Goal: Task Accomplishment & Management: Manage account settings

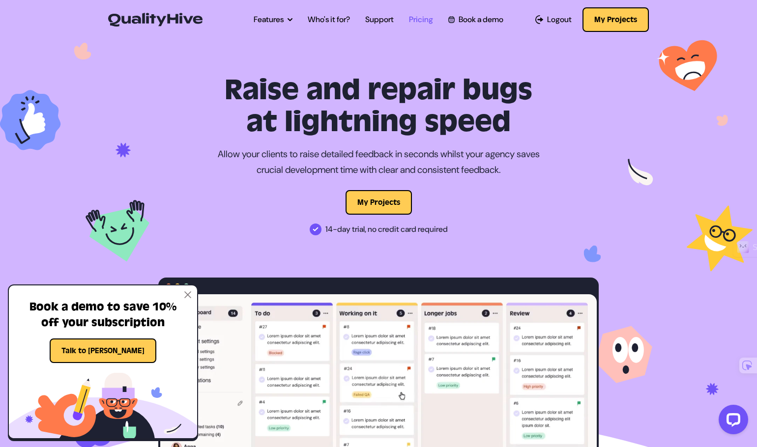
click at [413, 22] on link "Pricing" at bounding box center [421, 20] width 24 height 12
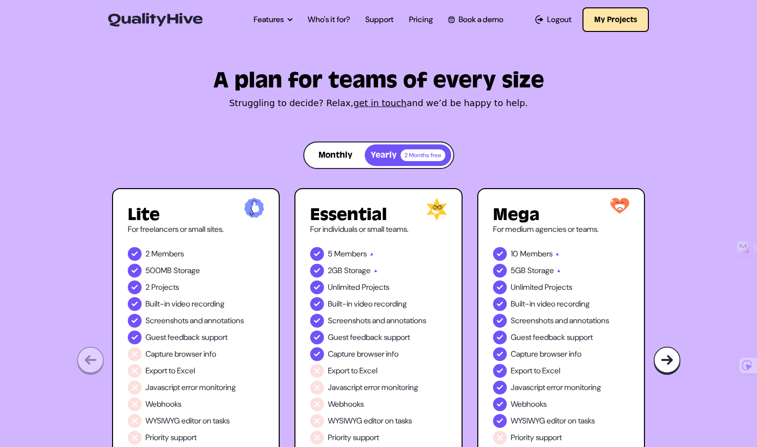
click at [597, 21] on button "My Projects" at bounding box center [616, 19] width 66 height 25
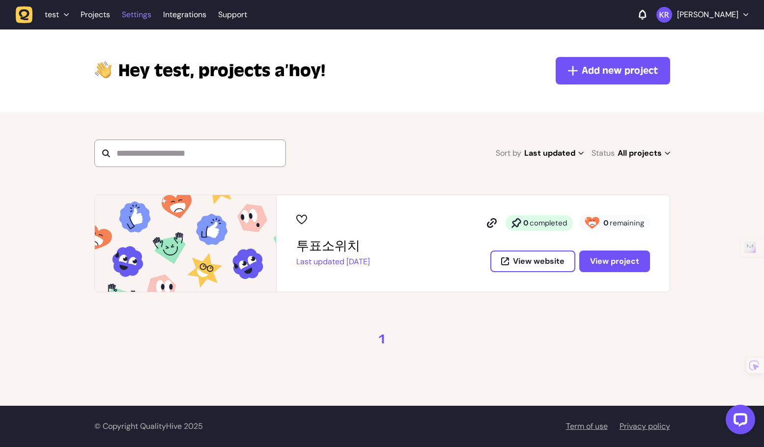
click at [138, 17] on link "Settings" at bounding box center [136, 15] width 29 height 18
click at [88, 17] on link "Projects" at bounding box center [95, 15] width 29 height 18
click at [55, 12] on span "test" at bounding box center [52, 15] width 14 height 10
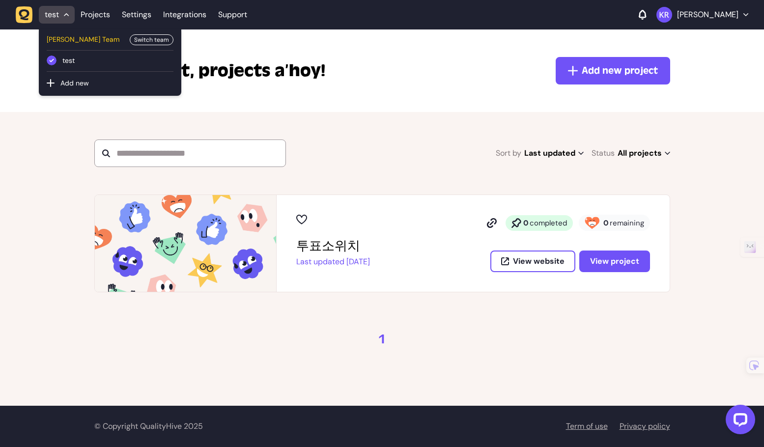
click at [87, 38] on span "Kenny Roh Team" at bounding box center [85, 39] width 77 height 11
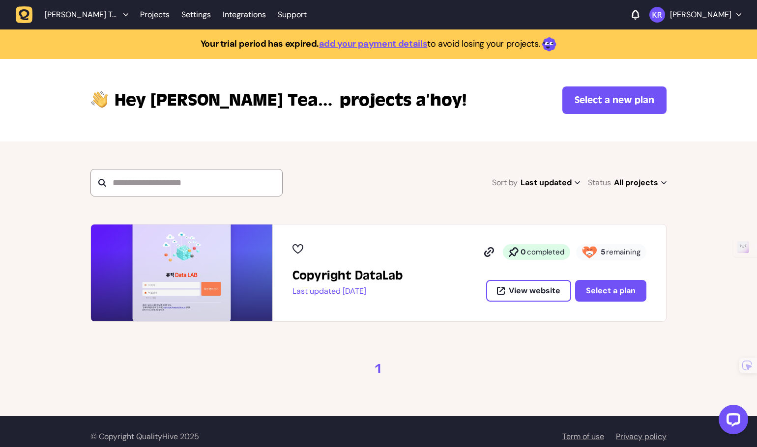
click at [94, 17] on span "Kenny Roh Team" at bounding box center [82, 15] width 74 height 10
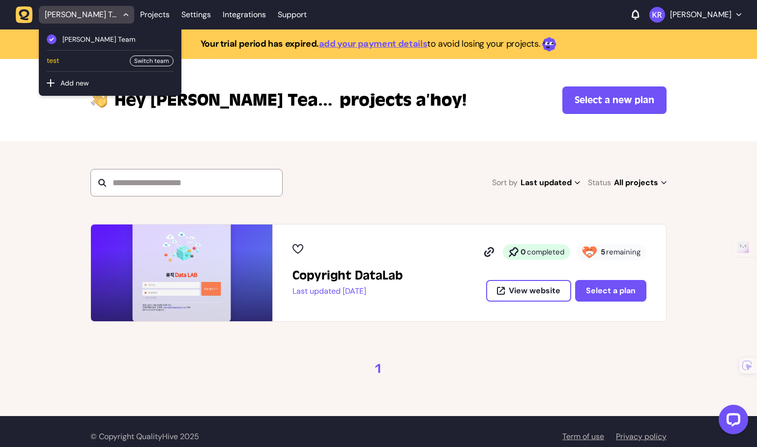
click at [90, 56] on span "test" at bounding box center [85, 61] width 77 height 11
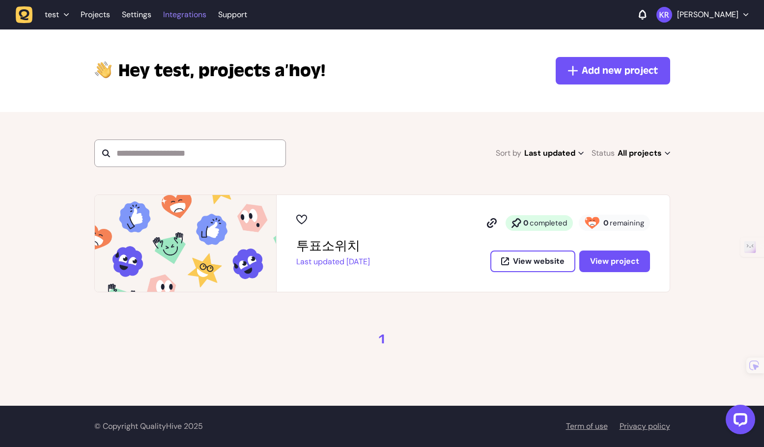
click at [188, 18] on link "Integrations" at bounding box center [184, 15] width 43 height 18
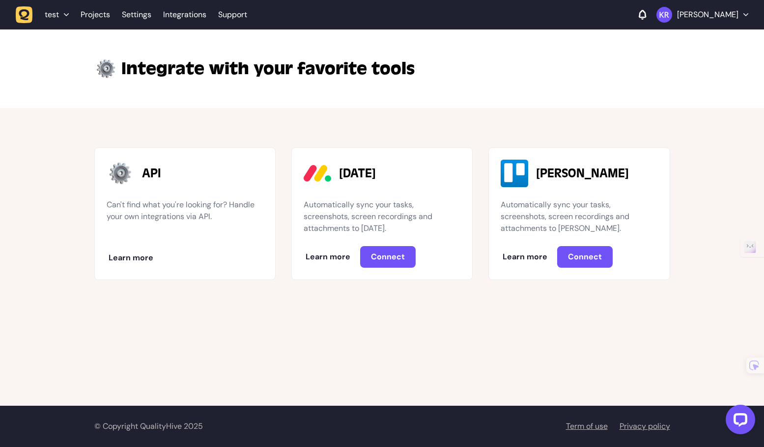
click at [247, 101] on div "Integrate with your favorite tools" at bounding box center [382, 68] width 764 height 79
click at [94, 19] on link "Projects" at bounding box center [95, 15] width 29 height 18
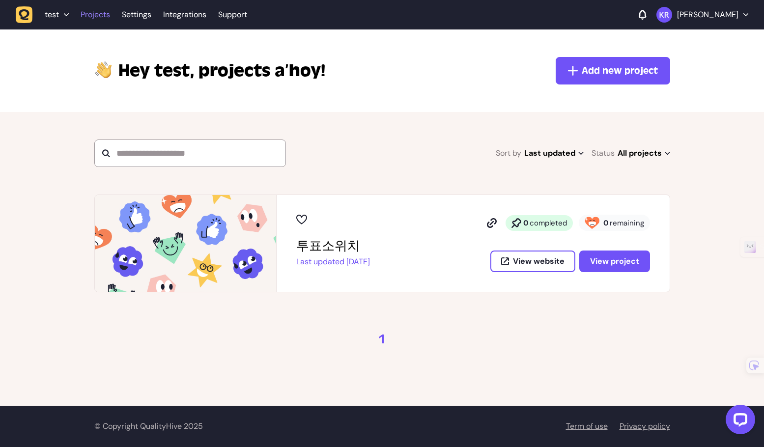
click at [96, 16] on link "Projects" at bounding box center [95, 15] width 29 height 18
click at [133, 19] on link "Settings" at bounding box center [136, 15] width 29 height 18
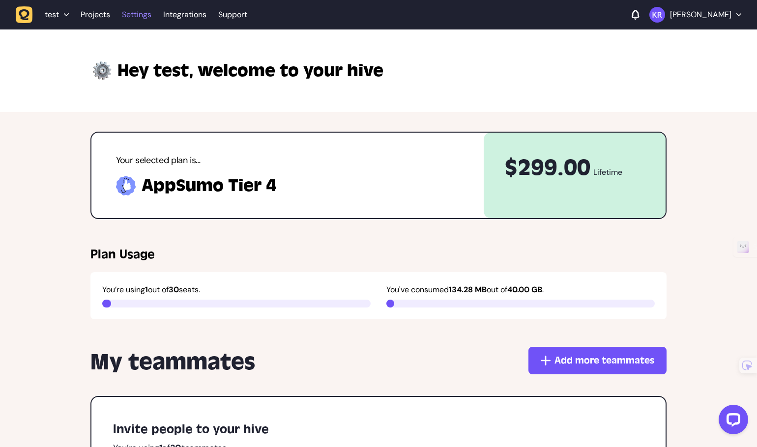
click at [141, 14] on link "Settings" at bounding box center [136, 15] width 29 height 18
click at [97, 15] on link "Projects" at bounding box center [95, 15] width 29 height 18
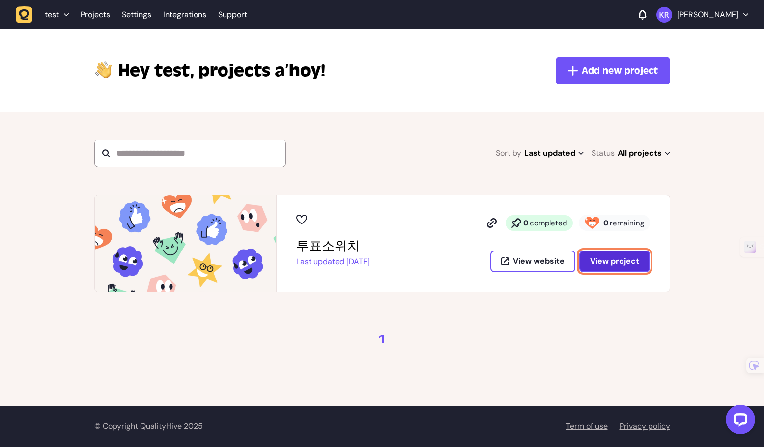
click at [606, 262] on span "View project" at bounding box center [614, 261] width 49 height 10
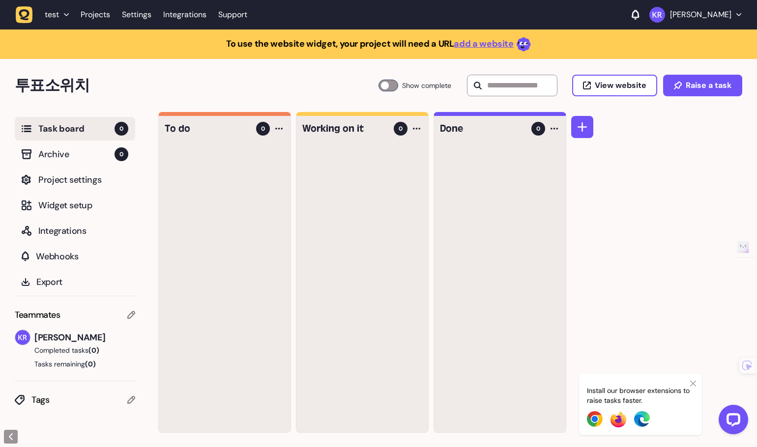
click at [333, 130] on h4 "Working on it" at bounding box center [344, 129] width 85 height 14
click at [254, 157] on div at bounding box center [225, 289] width 132 height 287
click at [63, 151] on span "Archive" at bounding box center [76, 154] width 76 height 14
click at [83, 126] on span "Task board" at bounding box center [76, 129] width 76 height 14
click at [282, 134] on div at bounding box center [279, 129] width 12 height 12
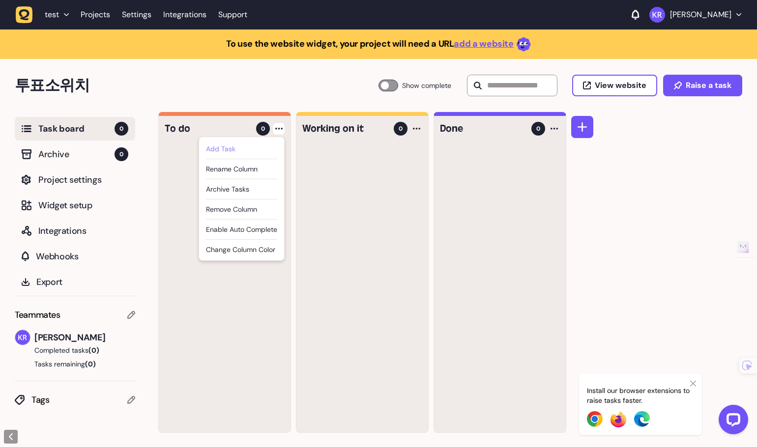
click at [253, 148] on div "Add Task" at bounding box center [241, 149] width 71 height 10
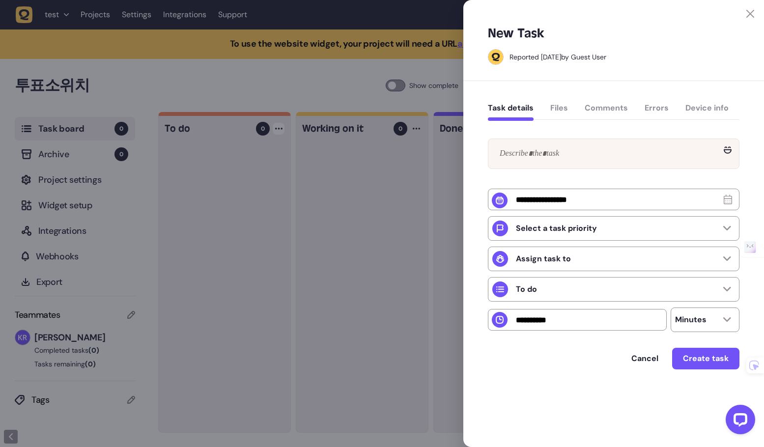
click at [649, 109] on div "Task details Files Comments Errors Device info" at bounding box center [614, 110] width 252 height 29
click at [652, 108] on div "Task details Files Comments Errors Device info" at bounding box center [614, 110] width 252 height 29
click at [612, 106] on div "Task details Files Comments Errors Device info" at bounding box center [614, 110] width 252 height 29
click at [562, 103] on div "Task details Files Comments Errors Device info" at bounding box center [614, 110] width 252 height 29
click at [562, 105] on div "Task details Files Comments Errors Device info" at bounding box center [614, 110] width 252 height 29
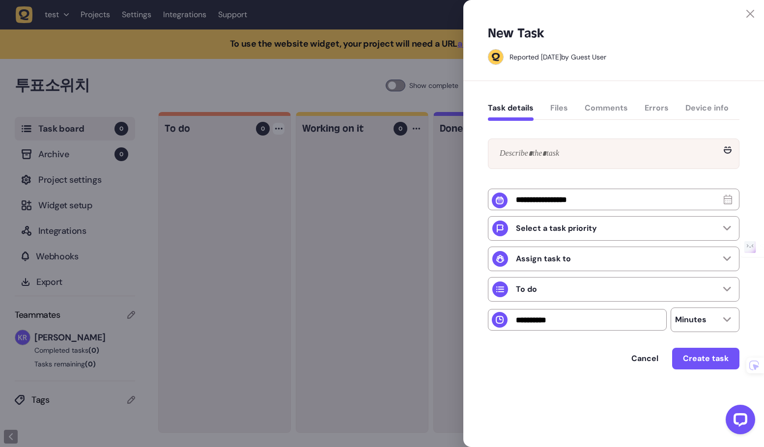
click at [561, 109] on div "Task details Files Comments Errors Device info" at bounding box center [614, 110] width 252 height 29
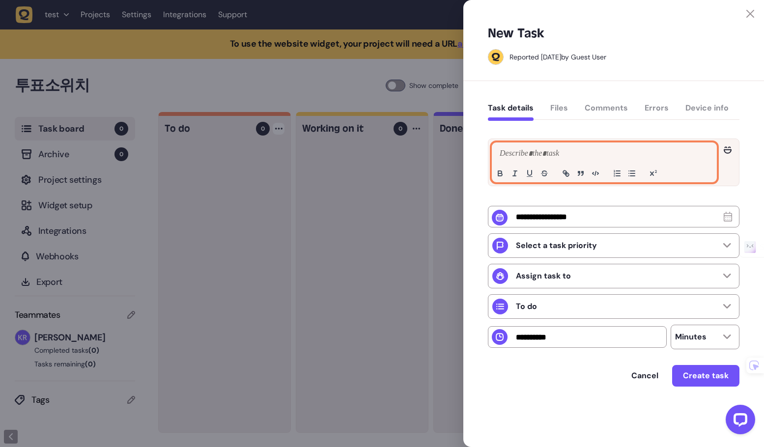
click at [548, 151] on p at bounding box center [604, 154] width 214 height 12
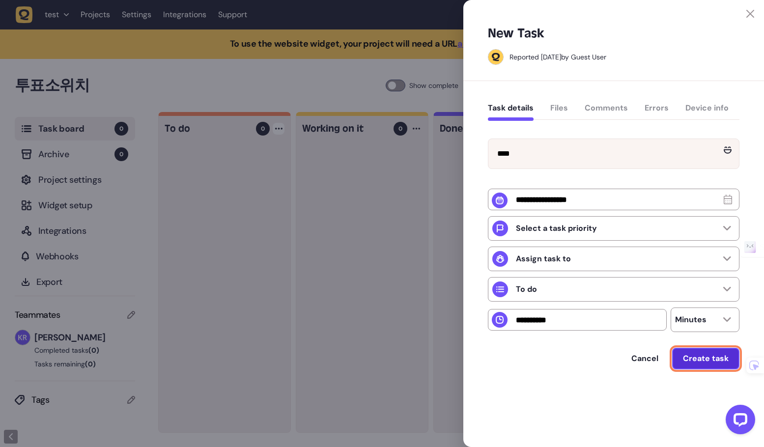
click at [699, 367] on button "Create task" at bounding box center [705, 359] width 67 height 22
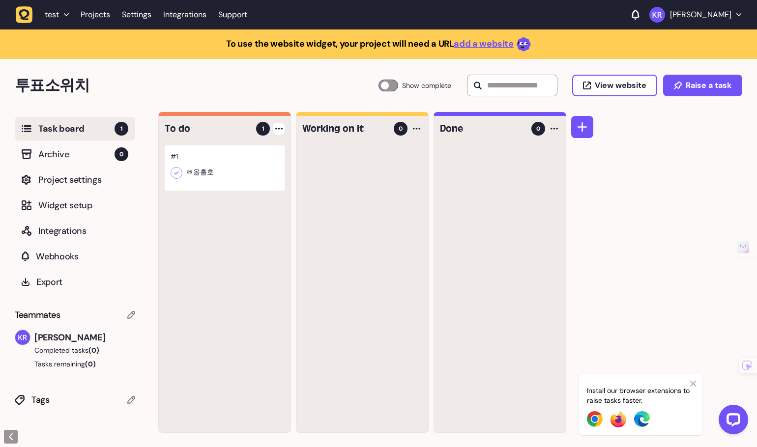
click at [267, 164] on div at bounding box center [225, 168] width 120 height 45
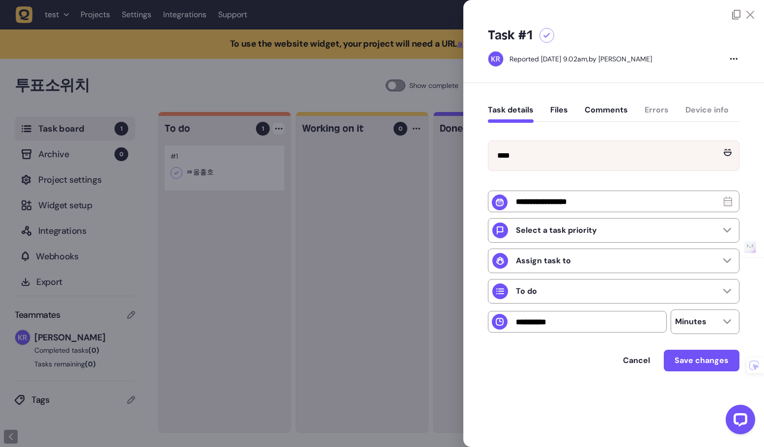
click at [608, 110] on button "Comments" at bounding box center [606, 114] width 43 height 18
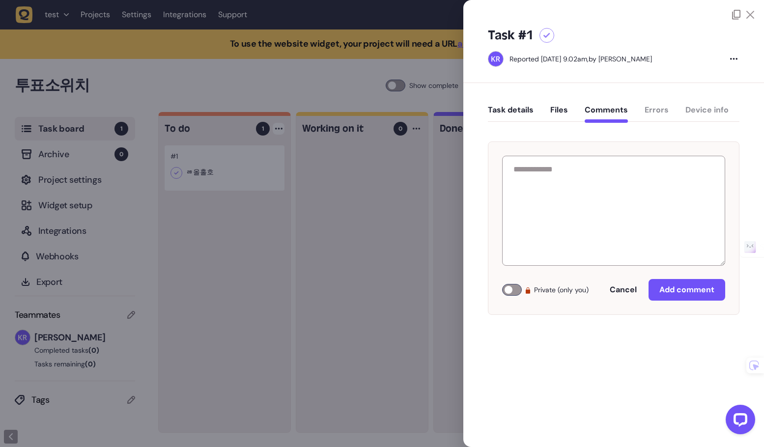
click at [551, 106] on button "Files" at bounding box center [560, 114] width 18 height 18
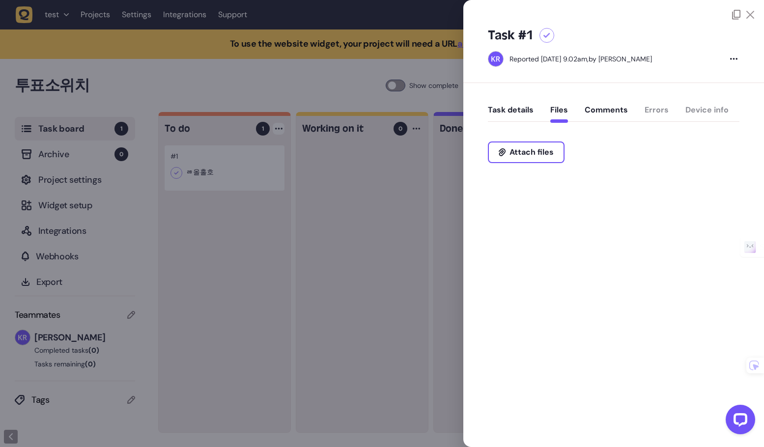
click at [598, 111] on button "Comments" at bounding box center [606, 114] width 43 height 18
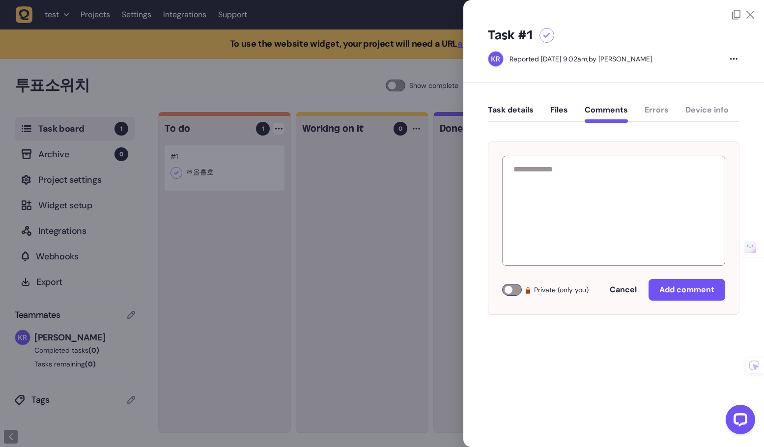
click at [642, 115] on div "Task details Files Comments Errors Device info" at bounding box center [614, 112] width 252 height 29
click at [660, 112] on div "Task details Files Comments Errors Device info" at bounding box center [614, 112] width 252 height 29
click at [706, 113] on div "Task details Files Comments Errors Device info" at bounding box center [614, 112] width 252 height 29
click at [705, 109] on div "Task details Files Comments Errors Device info" at bounding box center [614, 112] width 252 height 29
click at [730, 59] on icon at bounding box center [733, 59] width 7 height 2
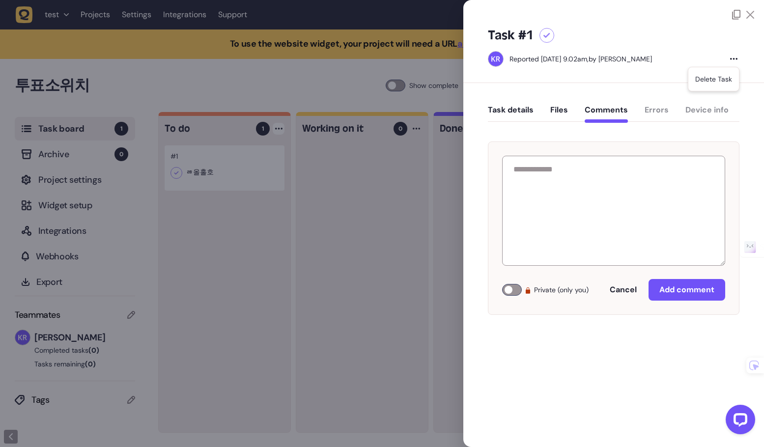
click at [615, 66] on div "Task #1 Reported August 16, 2025 at 9.02am, by Kenny Roh Delete task" at bounding box center [614, 51] width 301 height 63
click at [438, 148] on div at bounding box center [382, 223] width 764 height 447
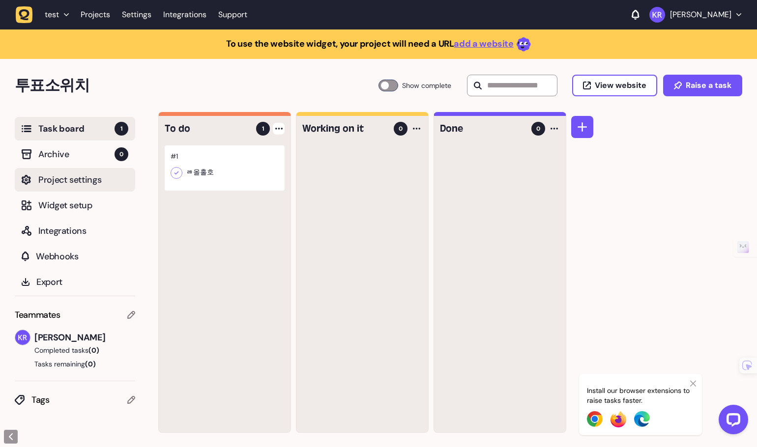
click at [71, 178] on span "Project settings" at bounding box center [83, 180] width 90 height 14
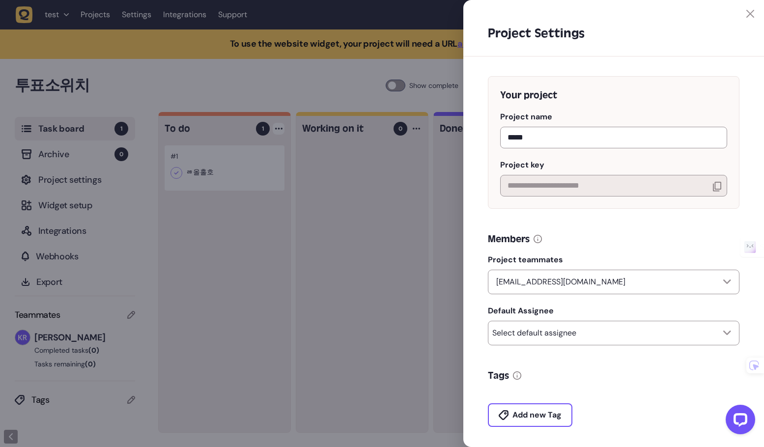
click at [70, 178] on div at bounding box center [382, 223] width 764 height 447
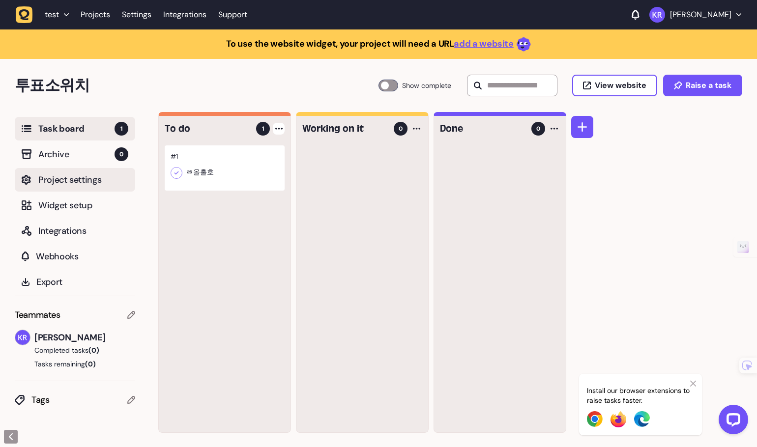
click at [70, 178] on span "Project settings" at bounding box center [83, 180] width 90 height 14
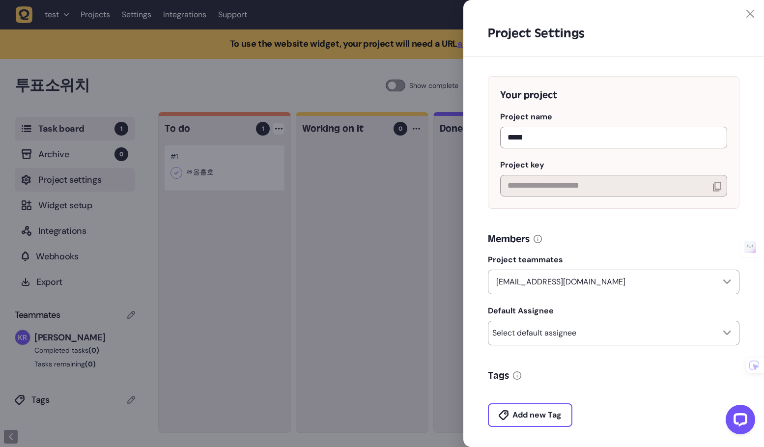
click at [70, 178] on div at bounding box center [382, 223] width 764 height 447
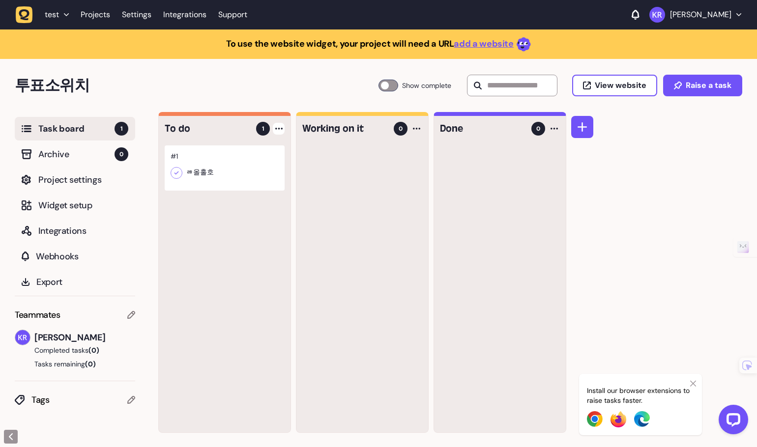
click at [595, 420] on img at bounding box center [595, 419] width 16 height 16
click at [220, 165] on div at bounding box center [225, 168] width 120 height 45
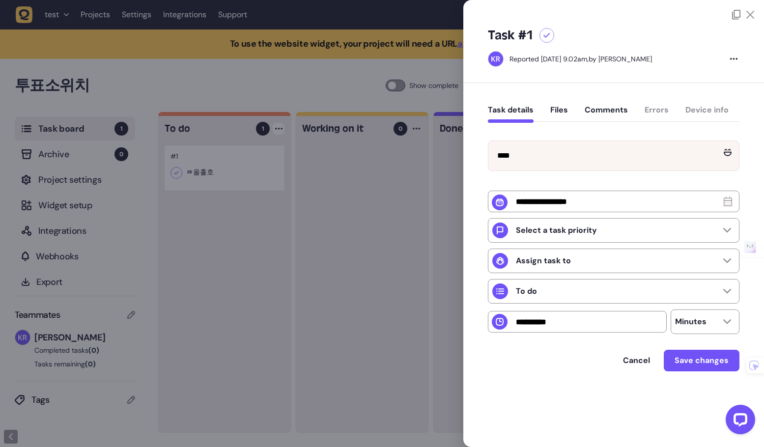
click at [612, 107] on button "Comments" at bounding box center [606, 114] width 43 height 18
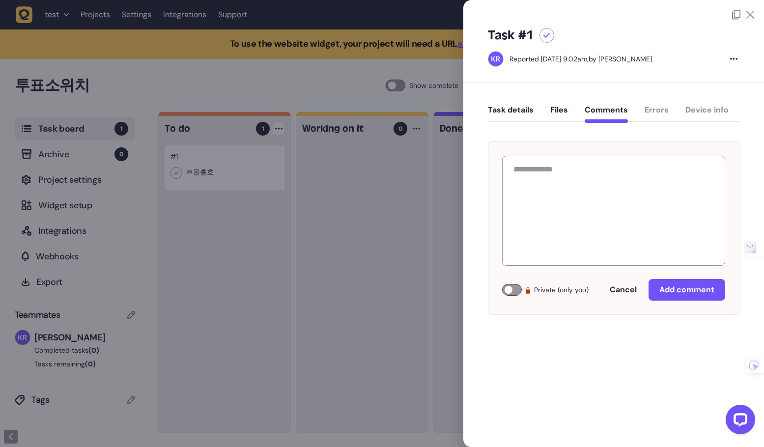
click at [548, 108] on div "Task details Files Comments Errors Device info" at bounding box center [614, 112] width 252 height 29
click at [557, 109] on button "Files" at bounding box center [560, 114] width 18 height 18
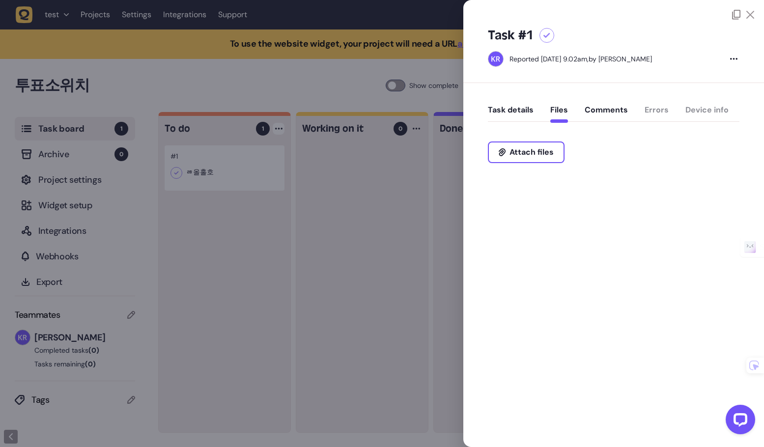
click at [509, 110] on button "Task details" at bounding box center [511, 114] width 46 height 18
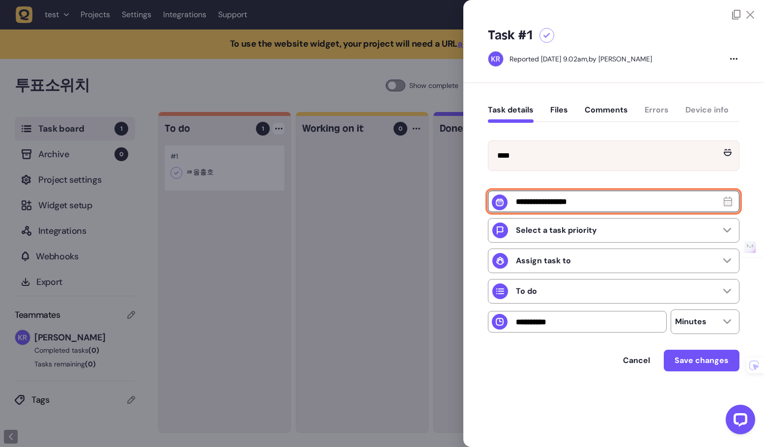
click at [574, 205] on input "text" at bounding box center [614, 202] width 252 height 22
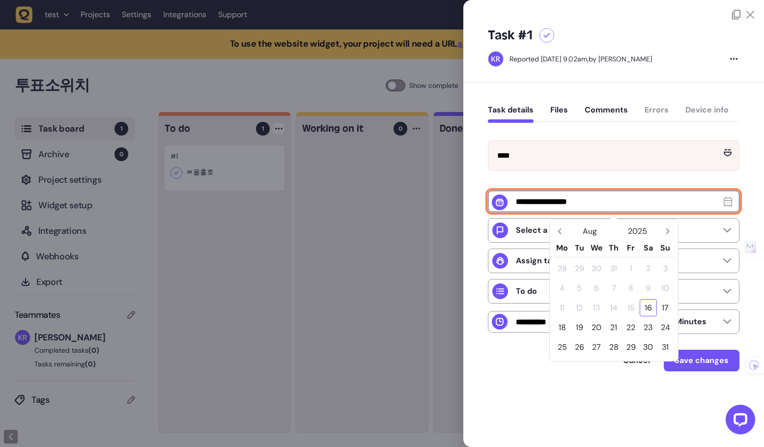
click at [540, 200] on input "text" at bounding box center [614, 202] width 252 height 22
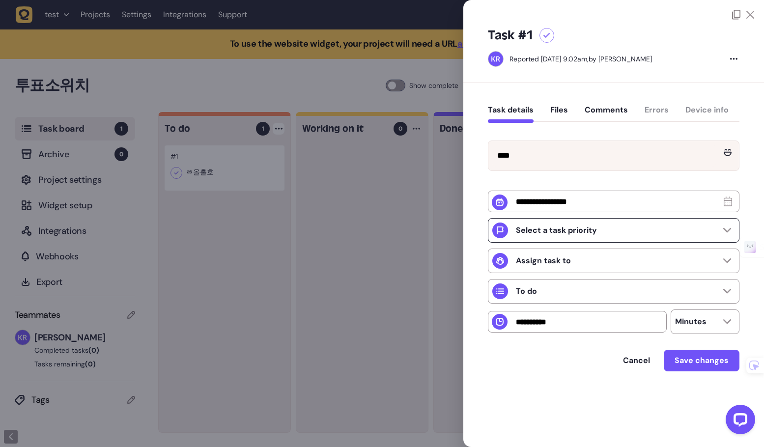
click at [545, 229] on p "Select a task priority" at bounding box center [556, 231] width 81 height 10
click at [482, 273] on div "Task details Files Comments Errors Device info **** Select a task priority Assi…" at bounding box center [614, 252] width 301 height 338
click at [550, 264] on p "Assign task to" at bounding box center [543, 261] width 55 height 10
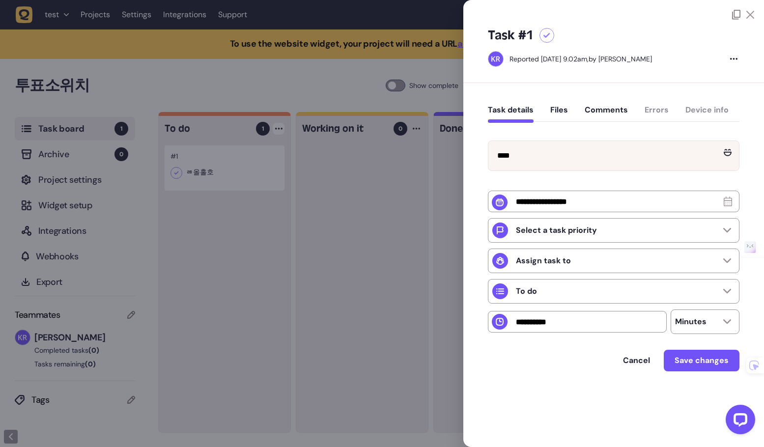
click at [478, 290] on div "Task details Files Comments Errors Device info **** Select a task priority Assi…" at bounding box center [614, 252] width 301 height 338
click at [521, 291] on p "To do" at bounding box center [526, 292] width 21 height 10
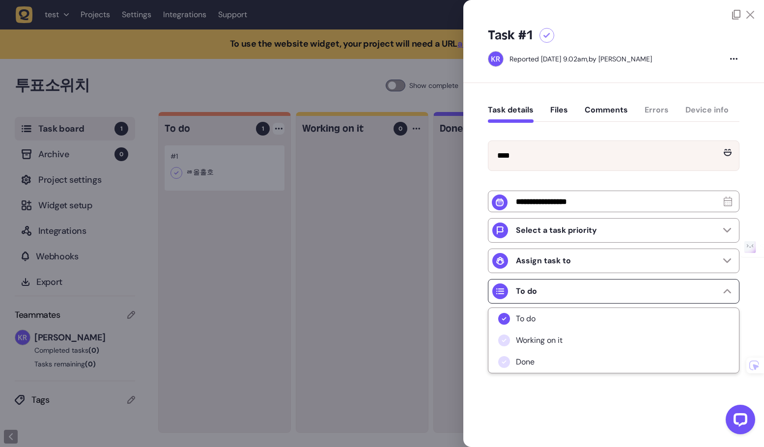
click at [521, 291] on p "To do" at bounding box center [526, 292] width 21 height 10
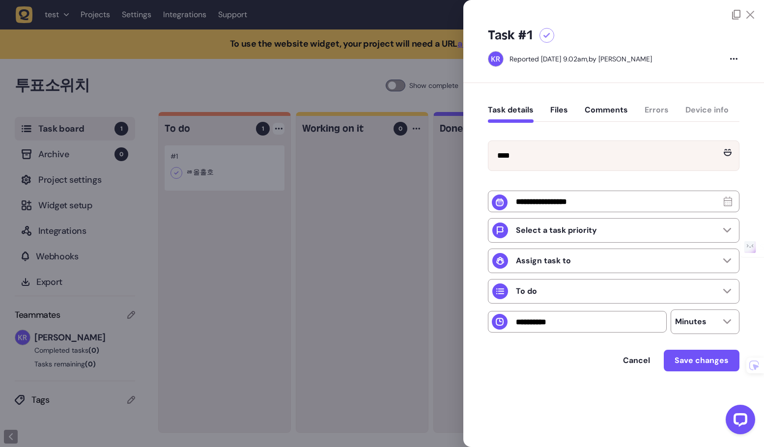
click at [478, 287] on div "Task details Files Comments Errors Device info **** Select a task priority Assi…" at bounding box center [614, 252] width 301 height 338
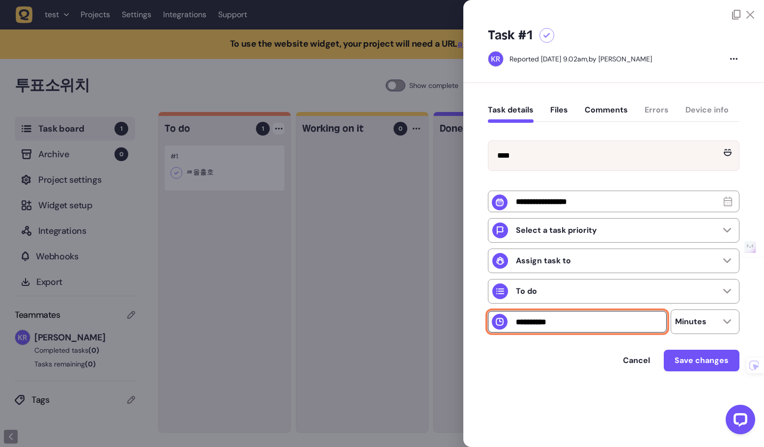
click at [577, 321] on input "number" at bounding box center [577, 322] width 179 height 22
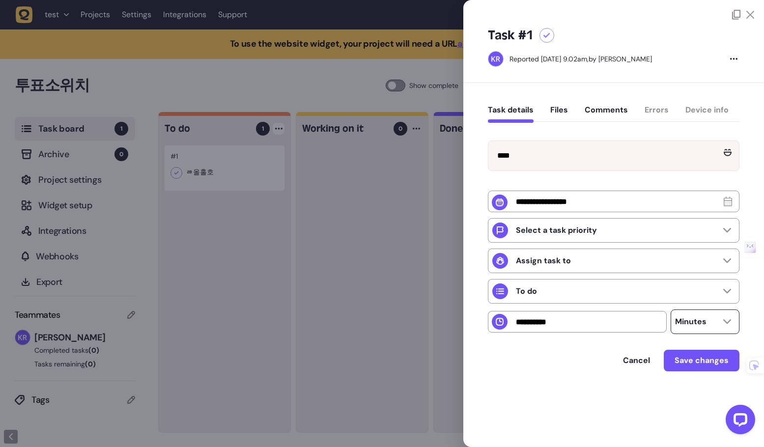
click at [703, 330] on div "Minutes" at bounding box center [690, 322] width 31 height 16
click at [698, 327] on p "Minutes" at bounding box center [690, 322] width 31 height 10
click at [689, 324] on p "Minutes" at bounding box center [690, 322] width 31 height 10
click at [613, 342] on div "**** Select a task priority Assign task to To do Minutes Minutes Hours Days Can…" at bounding box center [614, 261] width 252 height 269
click at [377, 61] on div at bounding box center [382, 223] width 764 height 447
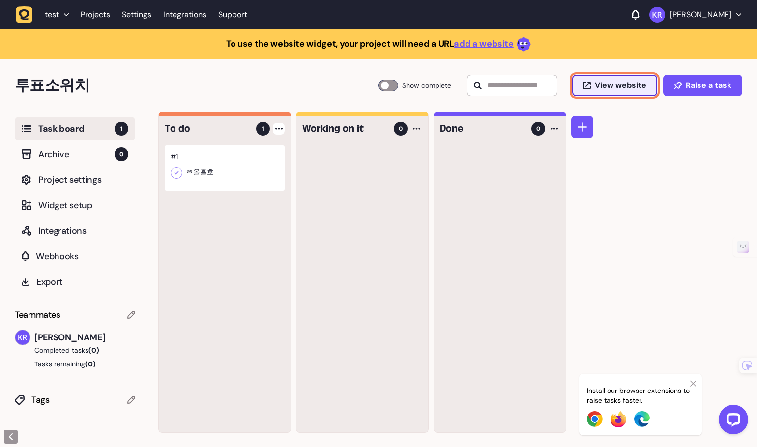
click at [628, 86] on span "View website" at bounding box center [621, 86] width 52 height 8
click at [615, 86] on span "View website" at bounding box center [621, 86] width 52 height 8
click at [584, 86] on icon at bounding box center [587, 86] width 8 height 8
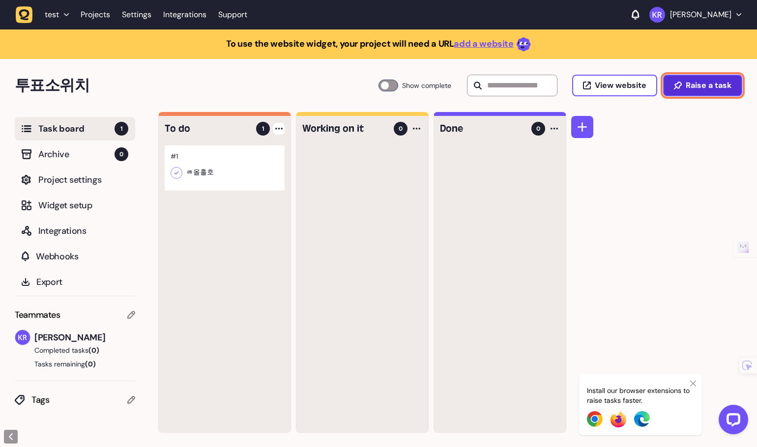
click at [683, 79] on button "Raise a task" at bounding box center [702, 86] width 79 height 22
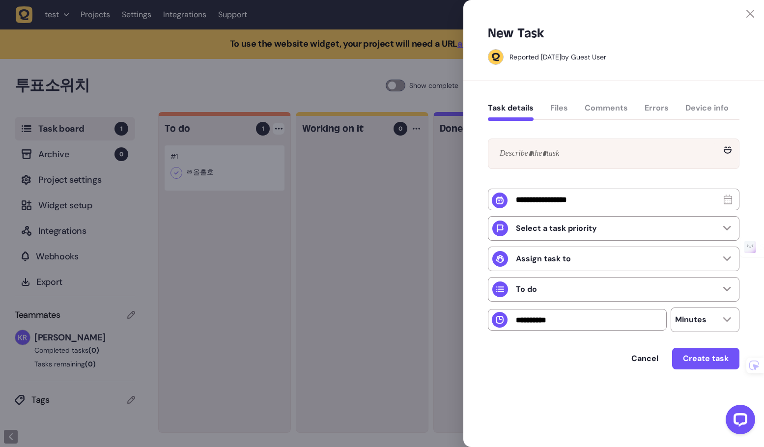
click at [566, 106] on div "Task details Files Comments Errors Device info" at bounding box center [614, 110] width 252 height 29
click at [559, 110] on div "Task details Files Comments Errors Device info" at bounding box center [614, 110] width 252 height 29
click at [464, 95] on div "Task details Files Comments Errors Device info Select a task priority Assign ta…" at bounding box center [614, 250] width 301 height 338
click at [446, 93] on div at bounding box center [382, 223] width 764 height 447
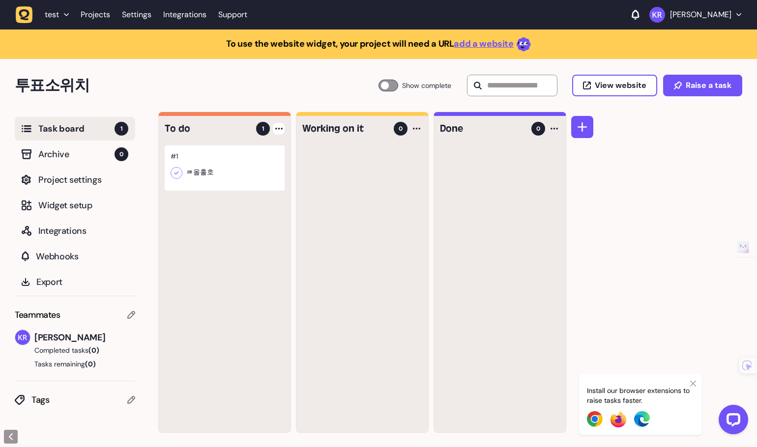
click at [253, 168] on div at bounding box center [225, 168] width 120 height 45
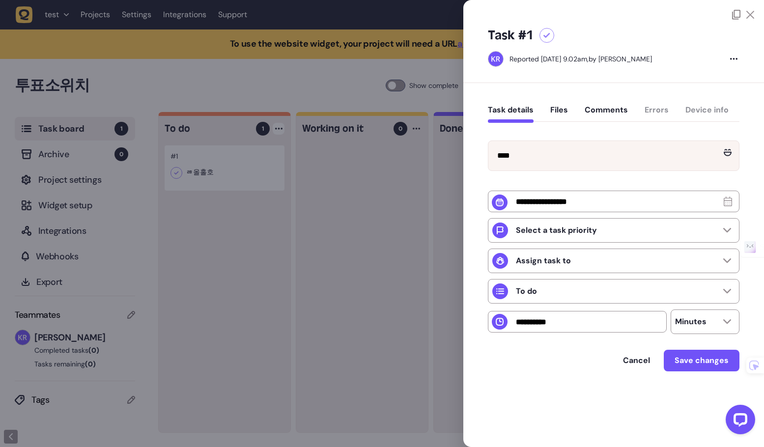
click at [253, 169] on div at bounding box center [382, 223] width 764 height 447
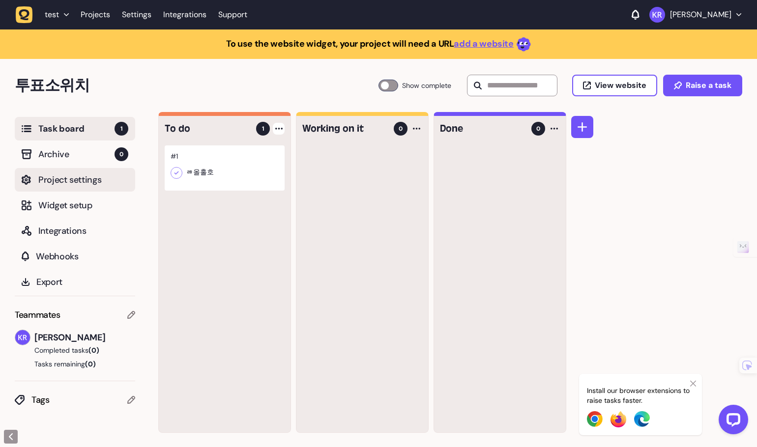
click at [100, 180] on span "Project settings" at bounding box center [83, 180] width 90 height 14
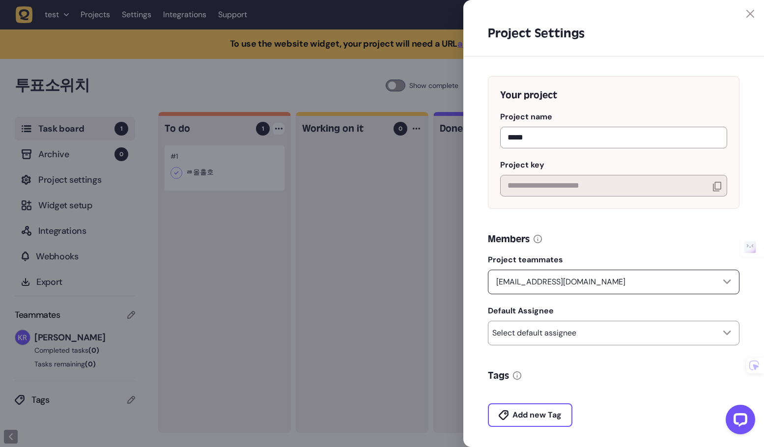
click at [560, 273] on div "kennyroh@gmail.com" at bounding box center [614, 282] width 252 height 25
click at [567, 286] on p "kennyroh@gmail.com" at bounding box center [561, 282] width 137 height 12
click at [568, 288] on p "kennyroh@gmail.com" at bounding box center [561, 282] width 137 height 12
click at [418, 278] on div at bounding box center [382, 223] width 764 height 447
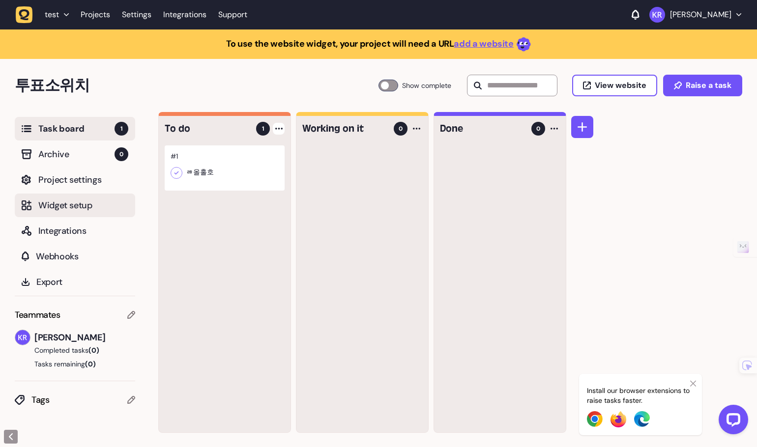
click at [90, 206] on span "Widget setup" at bounding box center [83, 206] width 90 height 14
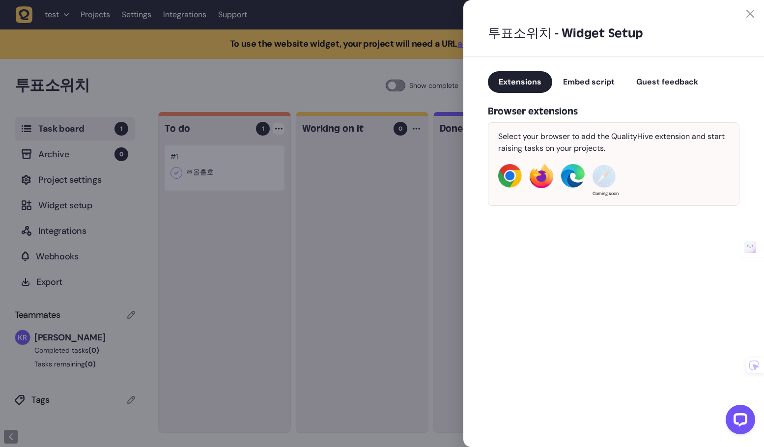
click at [594, 80] on span "Embed script" at bounding box center [589, 82] width 52 height 10
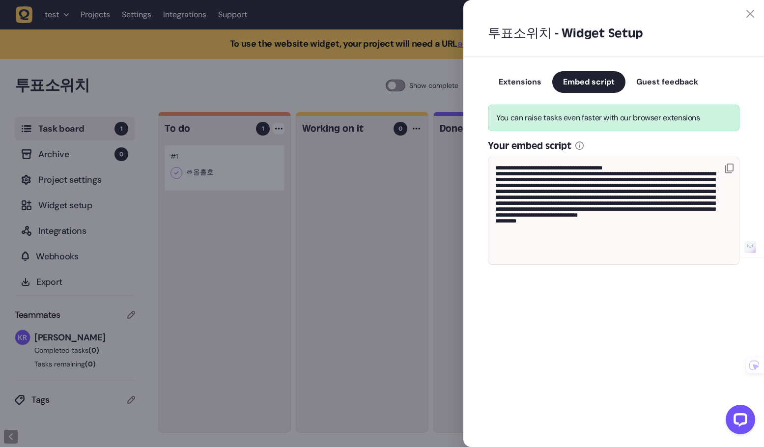
click at [655, 79] on span "Guest feedback" at bounding box center [668, 82] width 62 height 10
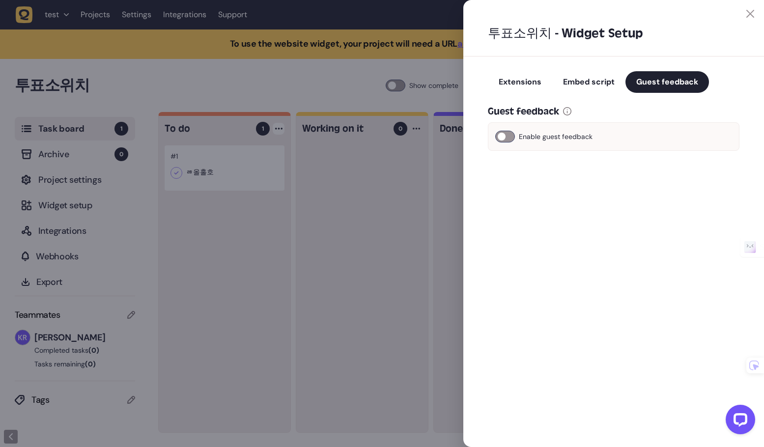
click at [595, 82] on span "Embed script" at bounding box center [589, 82] width 52 height 10
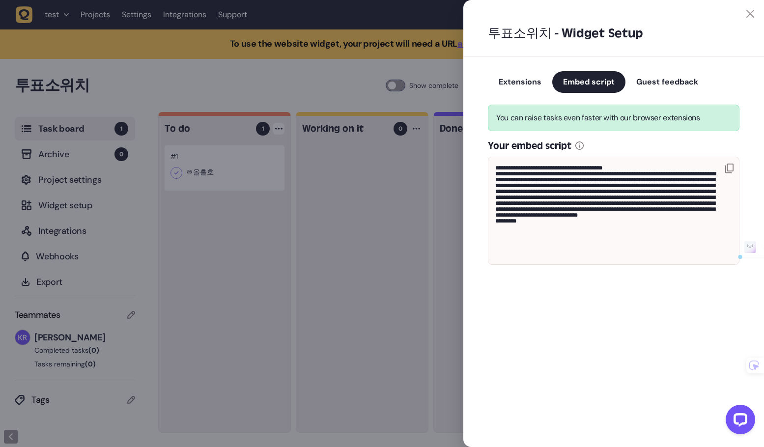
click at [479, 159] on div "**********" at bounding box center [614, 175] width 301 height 236
click at [519, 82] on span "Extensions" at bounding box center [520, 82] width 43 height 10
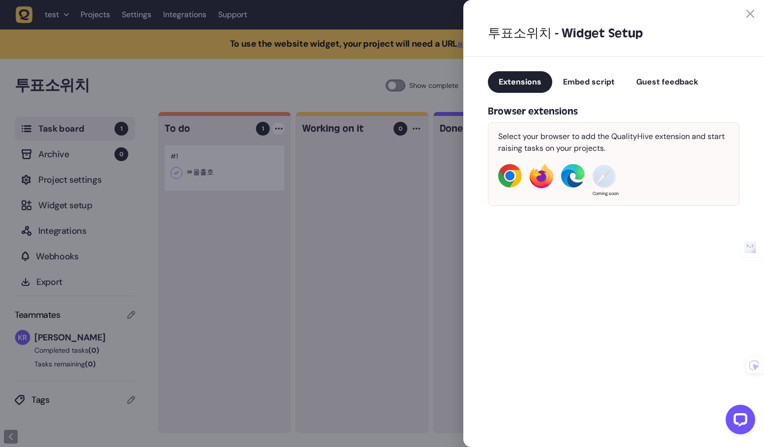
click at [581, 83] on span "Embed script" at bounding box center [589, 82] width 52 height 10
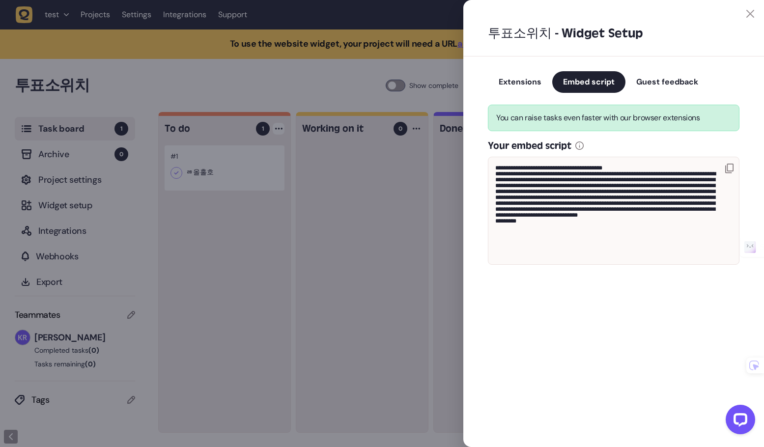
click at [523, 82] on span "Extensions" at bounding box center [520, 82] width 43 height 10
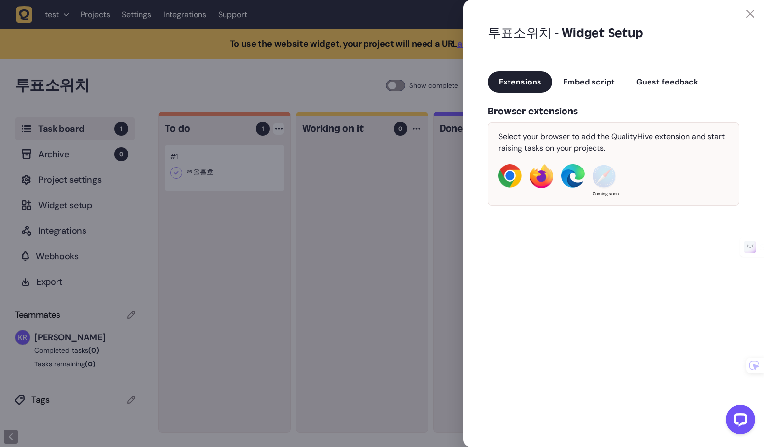
click at [566, 81] on span "Embed script" at bounding box center [589, 82] width 52 height 10
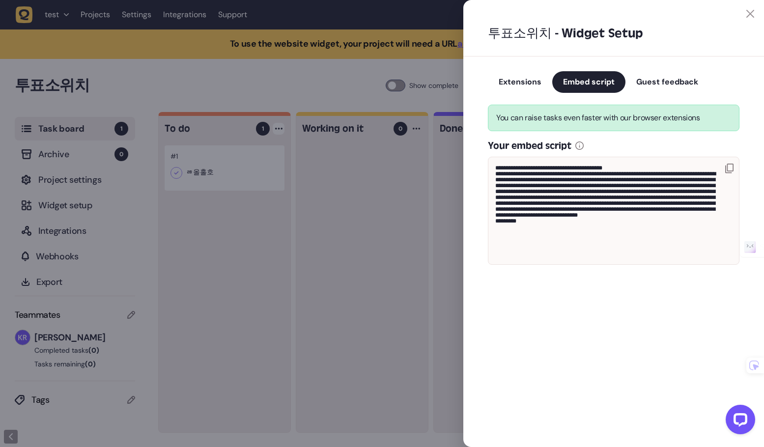
click at [520, 79] on span "Extensions" at bounding box center [520, 82] width 43 height 10
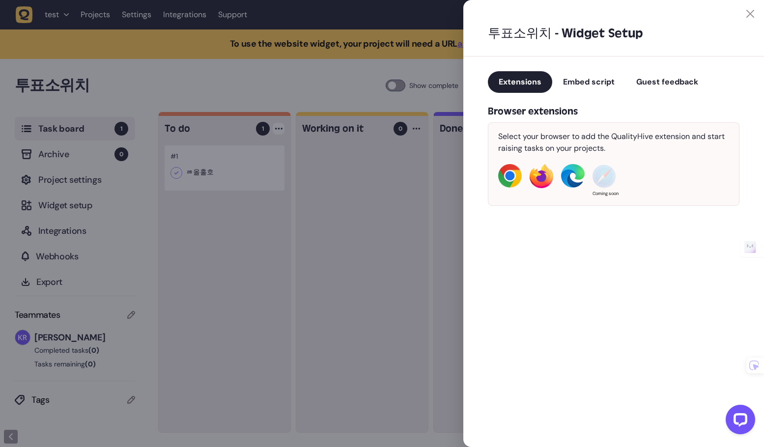
click at [567, 80] on span "Embed script" at bounding box center [589, 82] width 52 height 10
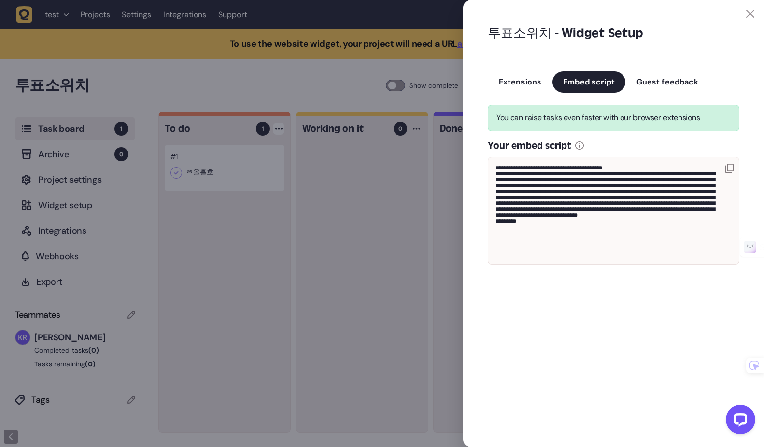
click at [524, 81] on span "Extensions" at bounding box center [520, 82] width 43 height 10
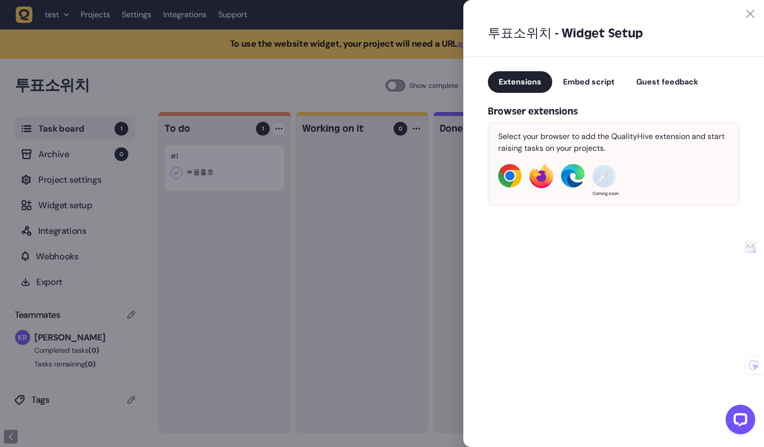
click at [584, 82] on span "Embed script" at bounding box center [589, 82] width 52 height 10
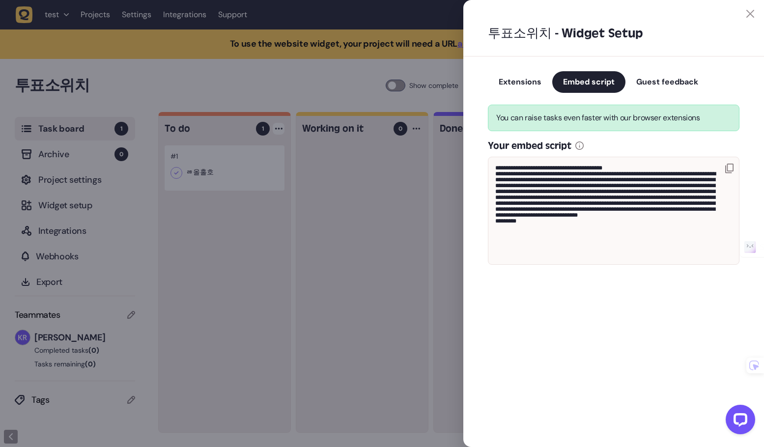
click at [530, 80] on span "Extensions" at bounding box center [520, 82] width 43 height 10
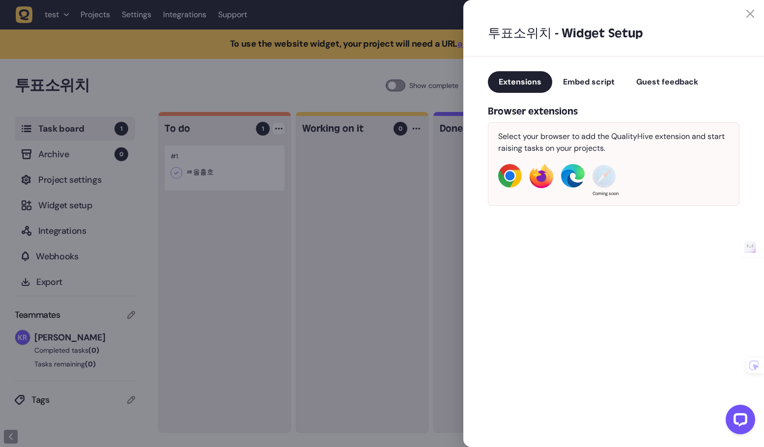
click at [570, 81] on span "Embed script" at bounding box center [589, 82] width 52 height 10
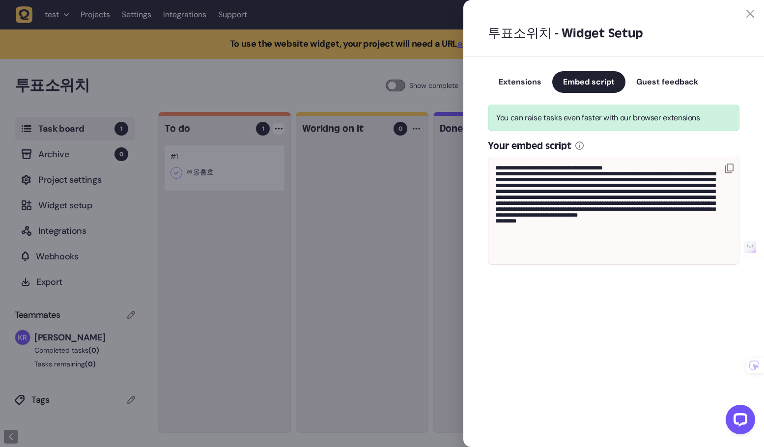
click at [633, 84] on button "Guest feedback" at bounding box center [668, 82] width 84 height 22
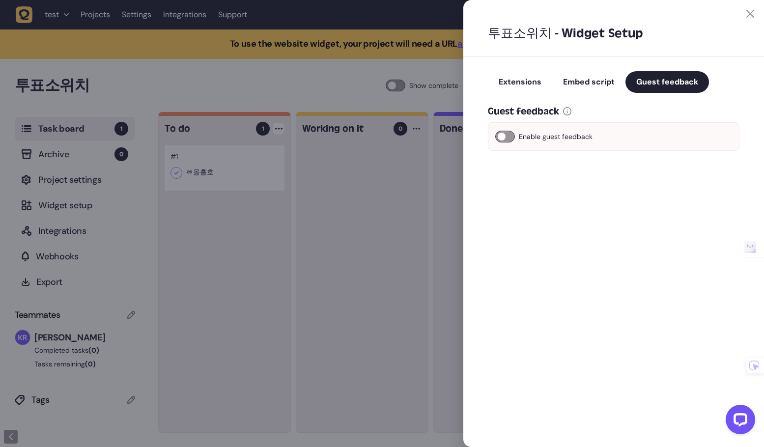
click at [589, 84] on span "Embed script" at bounding box center [589, 82] width 52 height 10
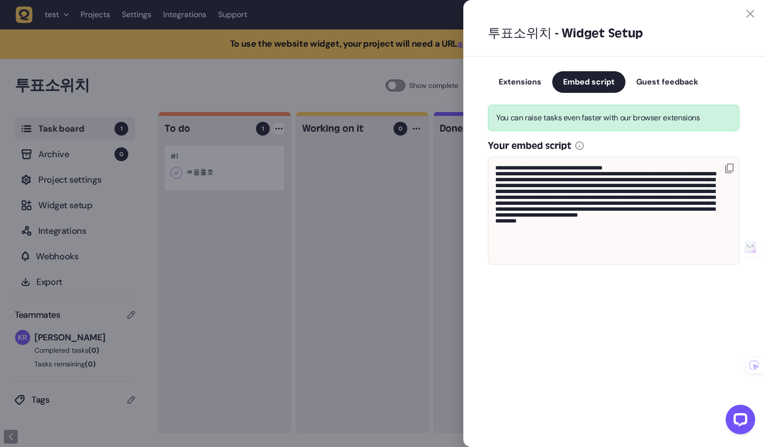
click at [526, 82] on span "Extensions" at bounding box center [520, 82] width 43 height 10
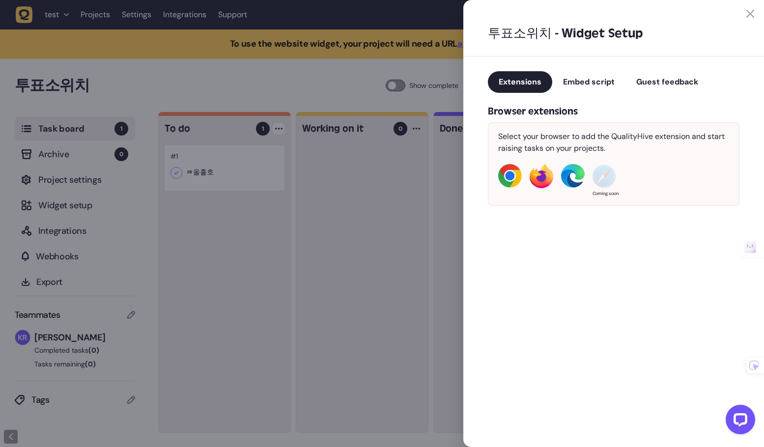
click at [574, 82] on span "Embed script" at bounding box center [589, 82] width 52 height 10
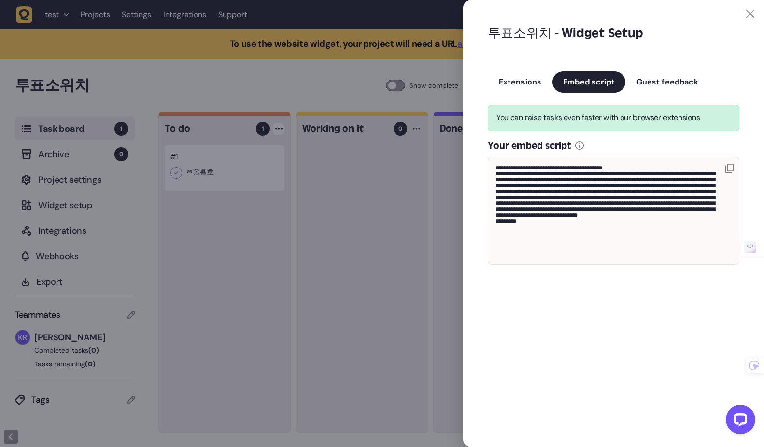
click at [643, 83] on span "Guest feedback" at bounding box center [668, 82] width 62 height 10
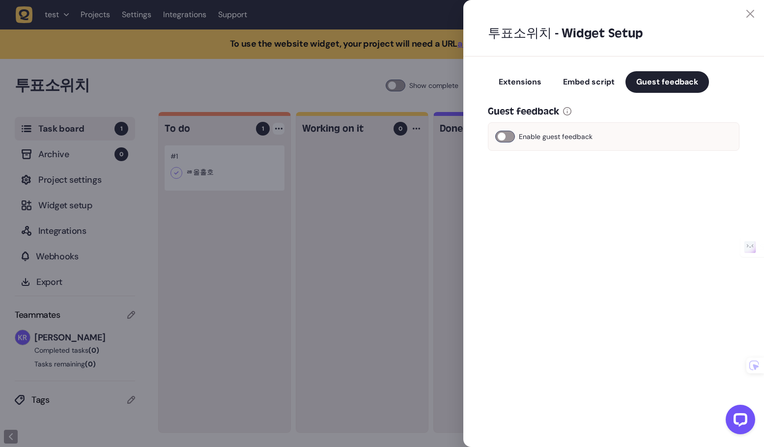
click at [580, 81] on span "Embed script" at bounding box center [589, 82] width 52 height 10
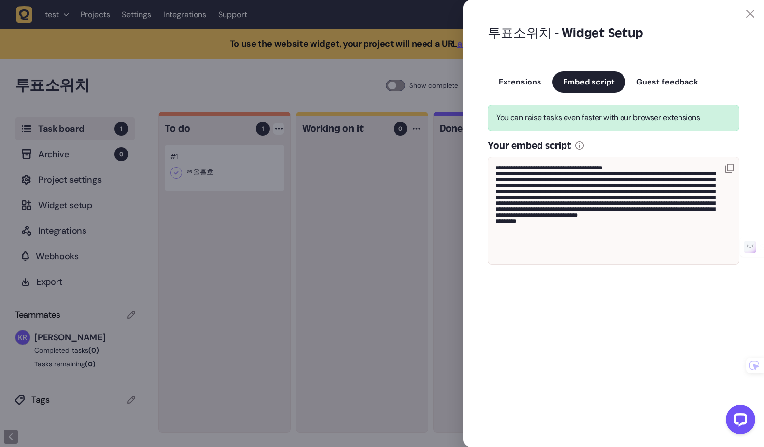
click at [526, 79] on span "Extensions" at bounding box center [520, 82] width 43 height 10
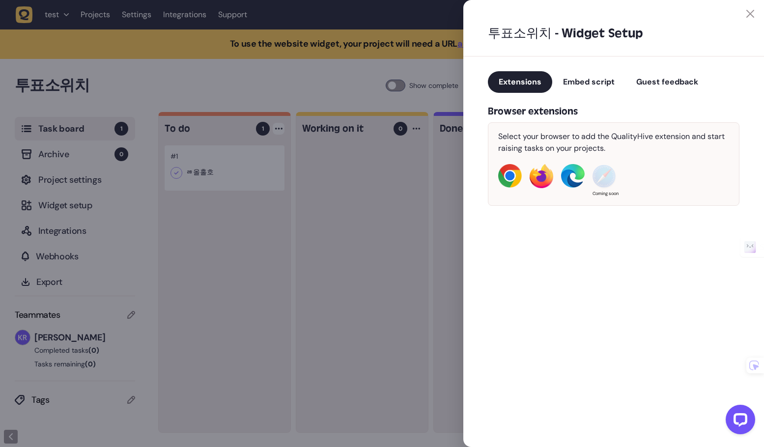
click at [582, 79] on span "Embed script" at bounding box center [589, 82] width 52 height 10
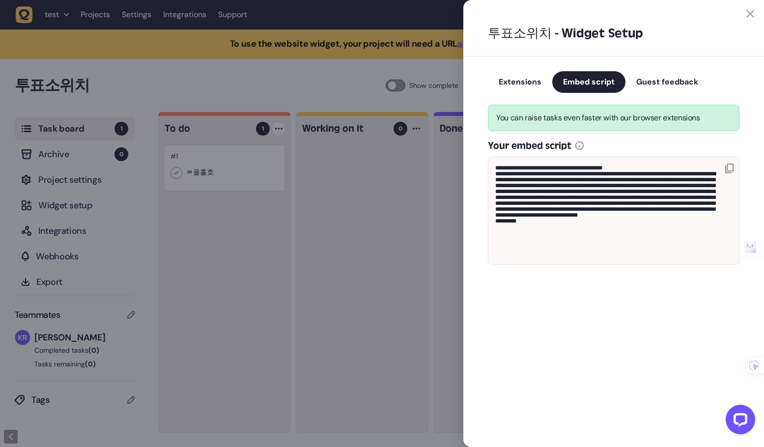
click at [651, 81] on span "Guest feedback" at bounding box center [668, 82] width 62 height 10
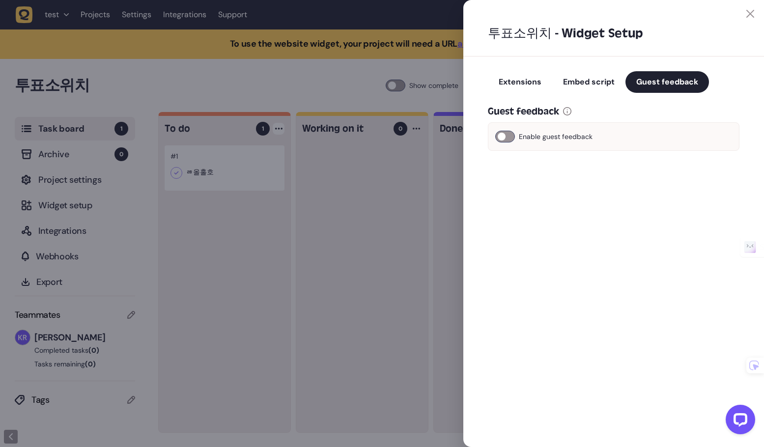
click at [589, 81] on span "Embed script" at bounding box center [589, 82] width 52 height 10
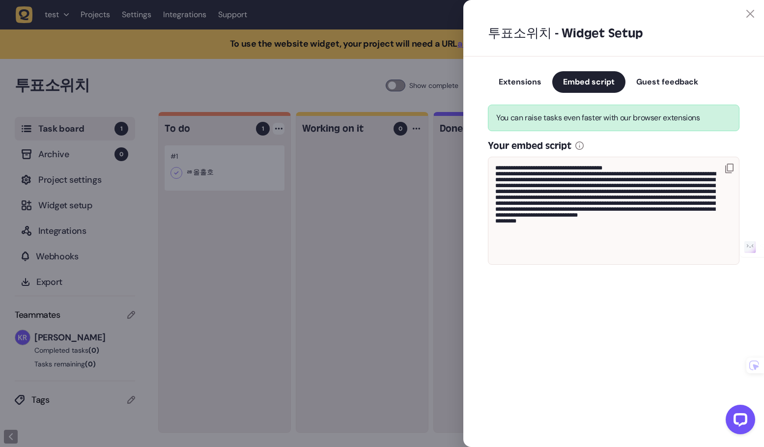
click at [530, 80] on span "Extensions" at bounding box center [520, 82] width 43 height 10
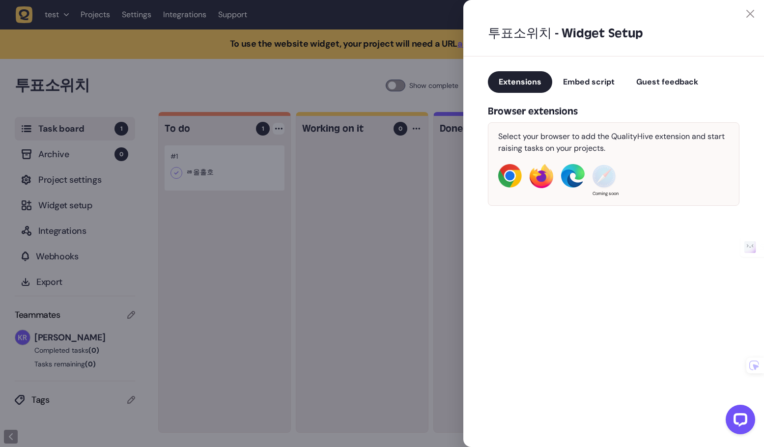
click at [750, 8] on div at bounding box center [614, 9] width 301 height 18
click at [750, 12] on icon at bounding box center [751, 14] width 8 height 8
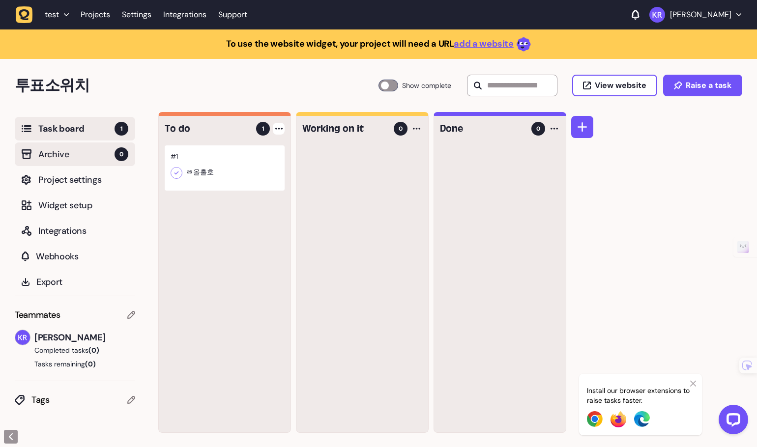
click at [67, 152] on span "Archive" at bounding box center [76, 154] width 76 height 14
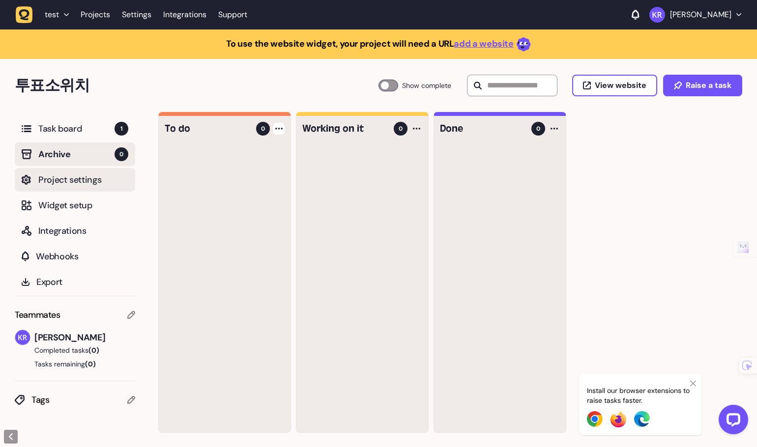
click at [68, 181] on span "Project settings" at bounding box center [83, 180] width 90 height 14
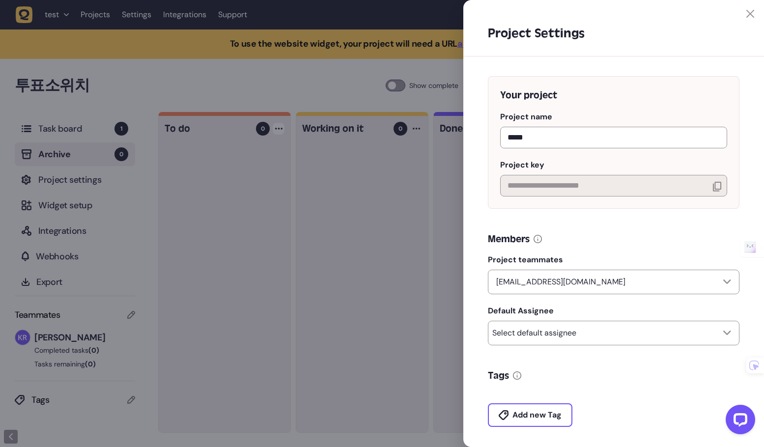
click at [77, 191] on div at bounding box center [382, 223] width 764 height 447
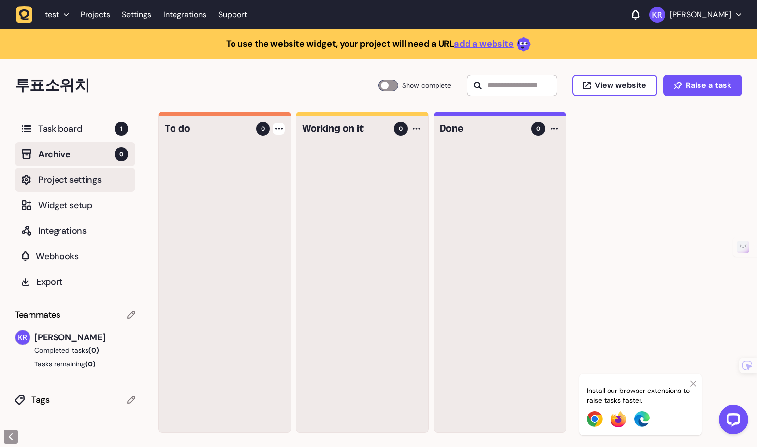
click at [65, 184] on span "Project settings" at bounding box center [83, 180] width 90 height 14
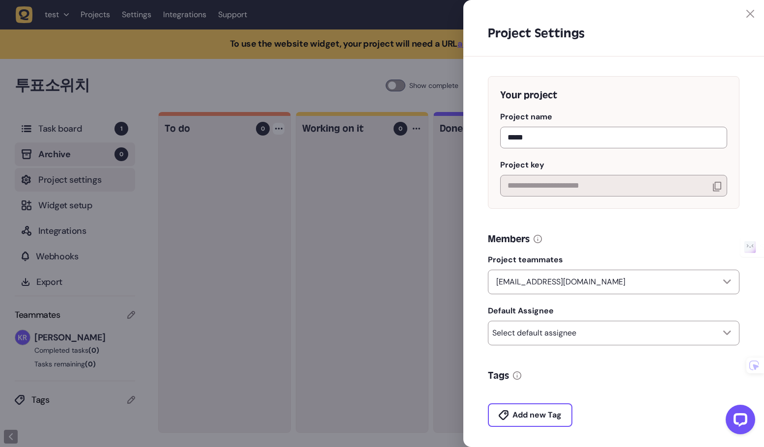
click at [65, 184] on div at bounding box center [382, 223] width 764 height 447
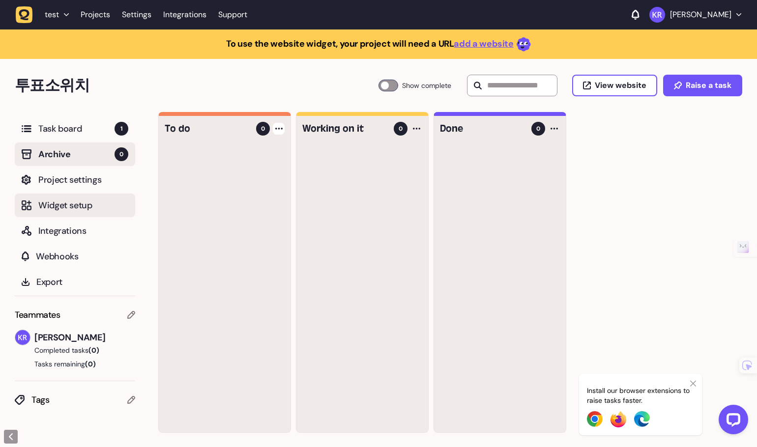
click at [54, 203] on span "Widget setup" at bounding box center [83, 206] width 90 height 14
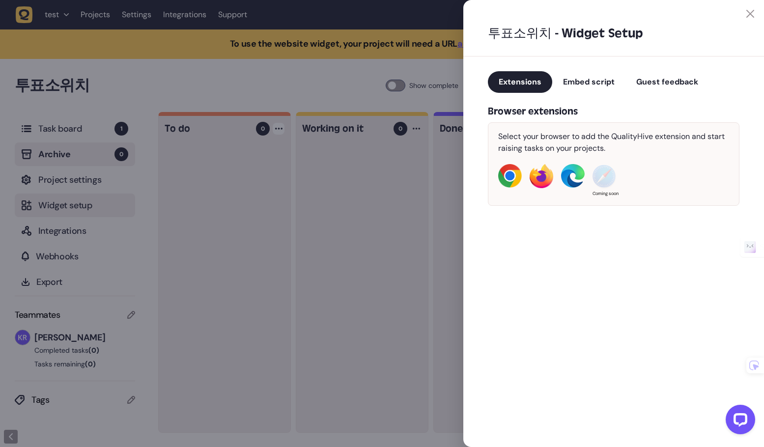
click at [54, 203] on div at bounding box center [382, 223] width 764 height 447
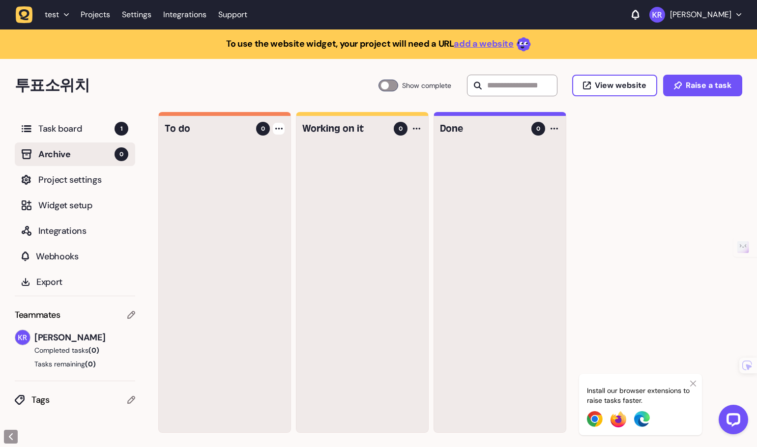
click at [62, 157] on span "Archive" at bounding box center [76, 154] width 76 height 14
click at [70, 176] on span "Project settings" at bounding box center [83, 180] width 90 height 14
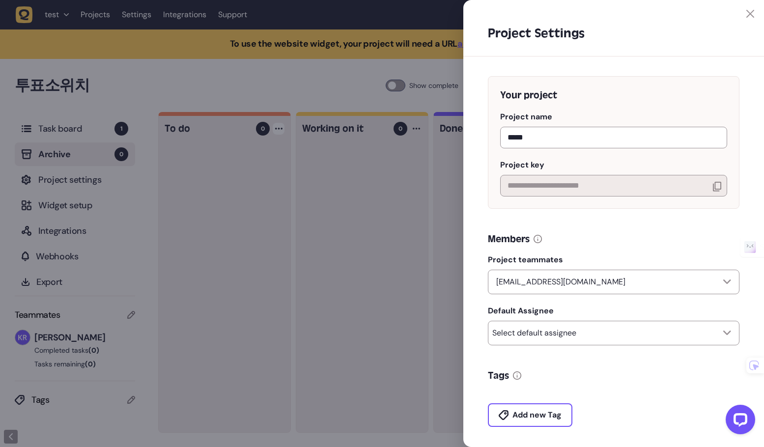
click at [66, 187] on div at bounding box center [382, 223] width 764 height 447
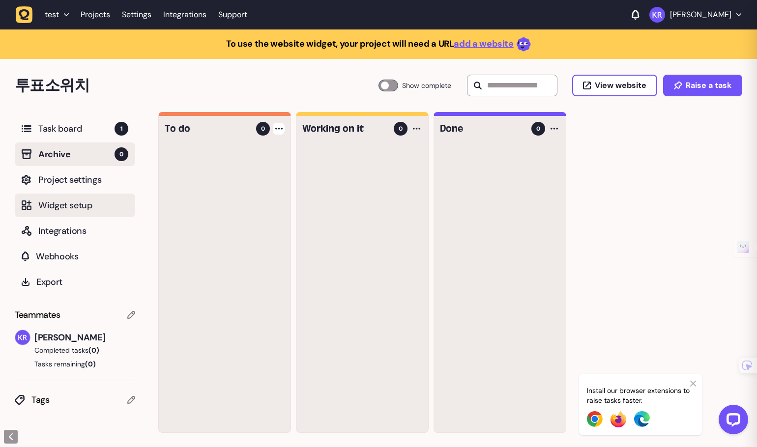
click at [62, 203] on span "Widget setup" at bounding box center [83, 206] width 90 height 14
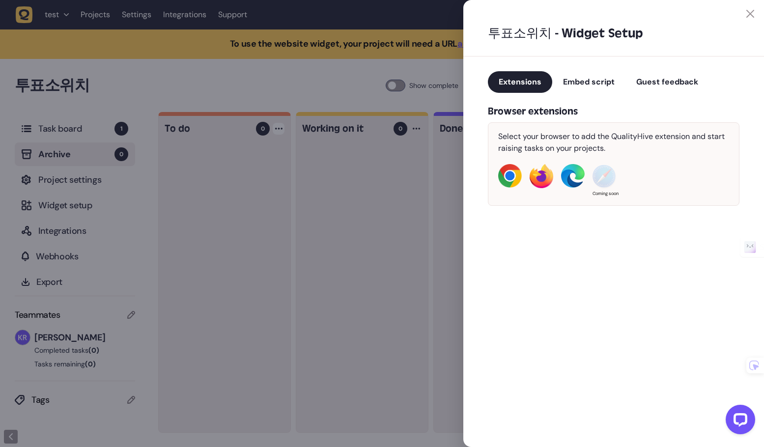
click at [642, 85] on span "Guest feedback" at bounding box center [668, 82] width 62 height 10
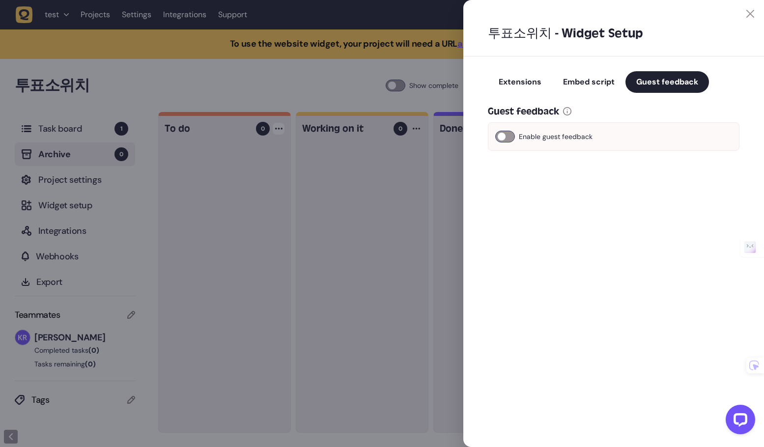
click at [597, 81] on span "Embed script" at bounding box center [589, 82] width 52 height 10
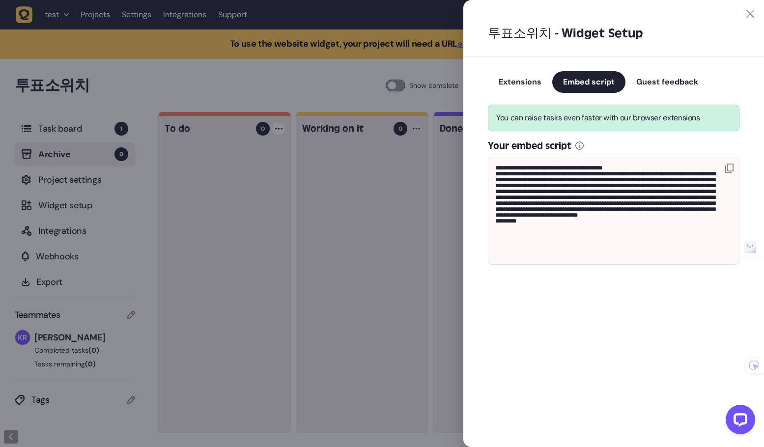
click at [594, 84] on span "Embed script" at bounding box center [589, 82] width 52 height 10
click at [487, 157] on div "**********" at bounding box center [614, 175] width 301 height 236
